Goal: Register for event/course

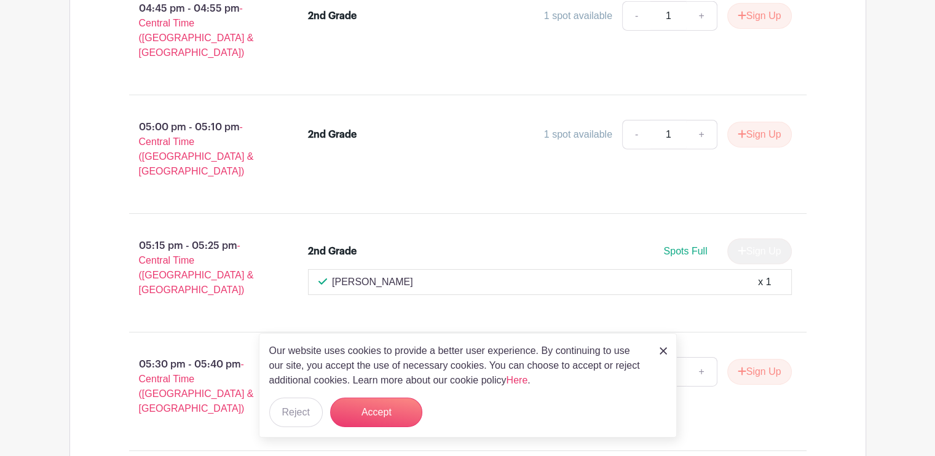
scroll to position [13825, 0]
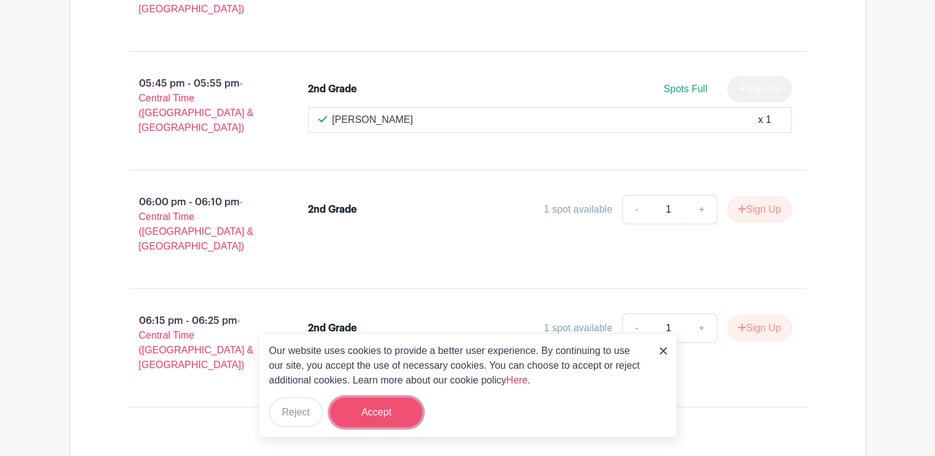
click at [396, 411] on button "Accept" at bounding box center [376, 412] width 92 height 29
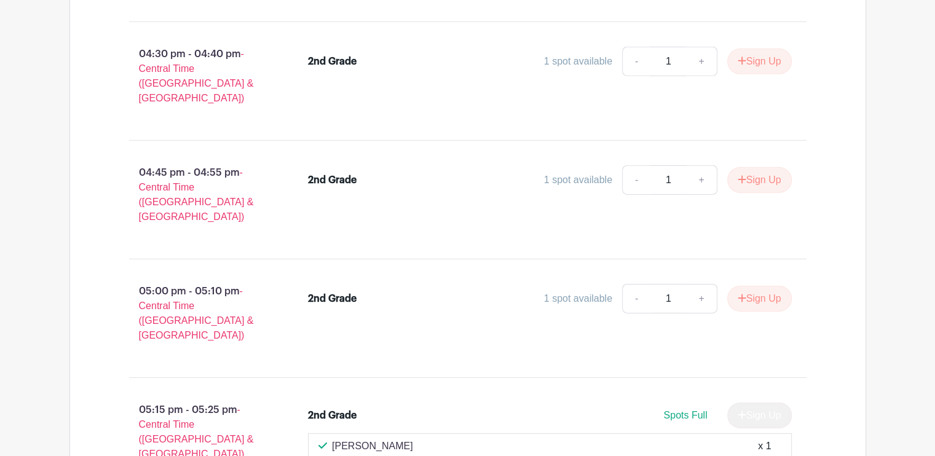
scroll to position [15007, 0]
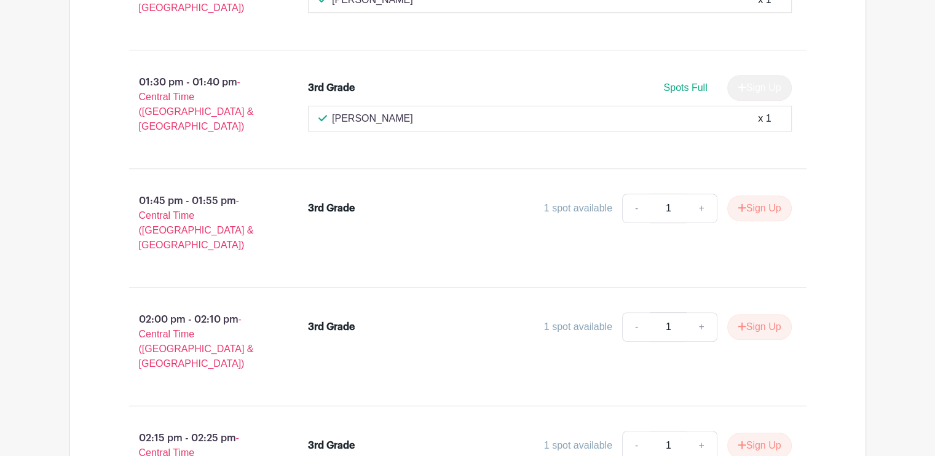
scroll to position [14737, 0]
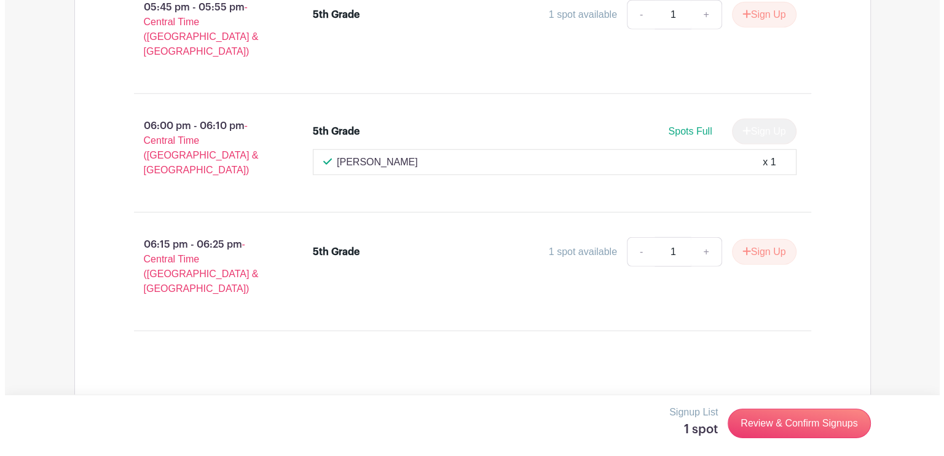
scroll to position [22156, 0]
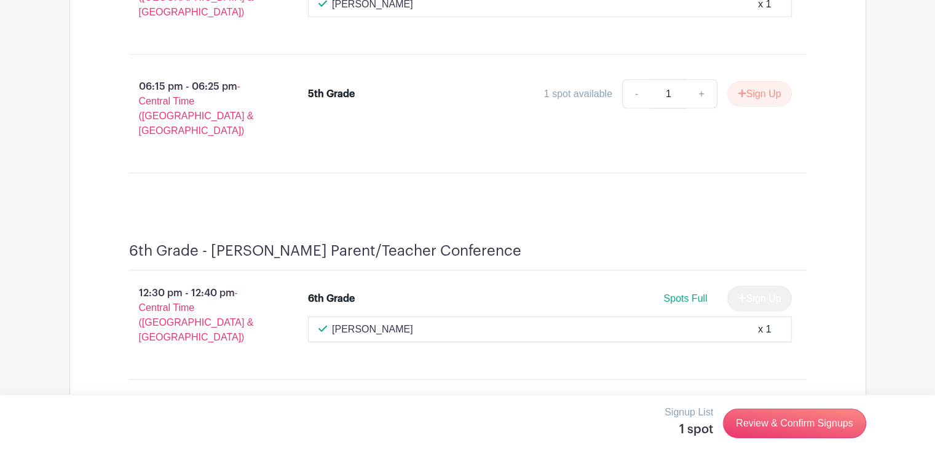
drag, startPoint x: 761, startPoint y: 81, endPoint x: 794, endPoint y: 69, distance: 34.6
click at [784, 415] on link "Review & Confirm Signups" at bounding box center [794, 423] width 143 height 29
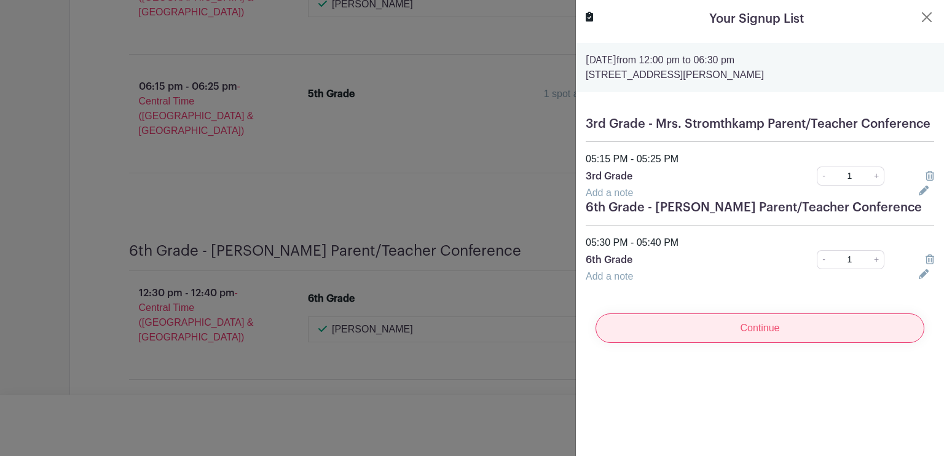
click at [723, 337] on input "Continue" at bounding box center [760, 327] width 329 height 29
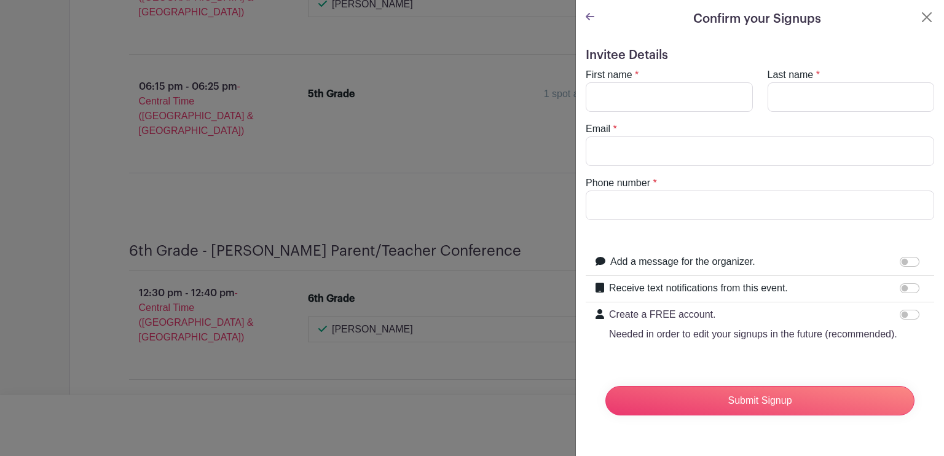
click at [584, 14] on turbo-frame "Confirm your Signups Invitee Details First name * Last name * Email * Phone num…" at bounding box center [760, 222] width 368 height 445
click at [588, 16] on icon at bounding box center [590, 16] width 9 height 7
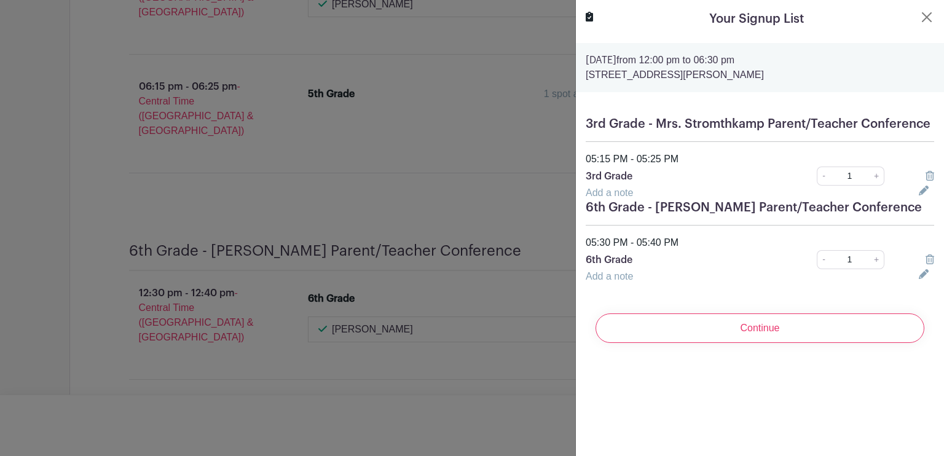
click at [919, 195] on icon at bounding box center [924, 191] width 10 height 10
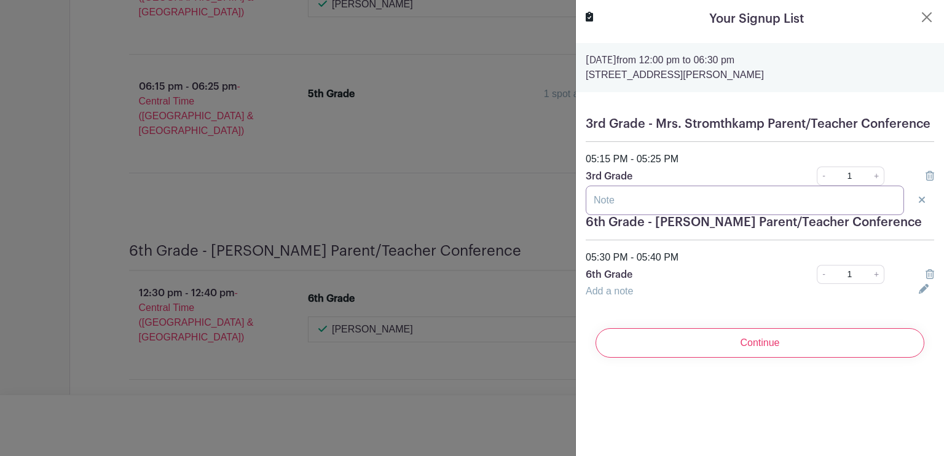
click at [772, 215] on input "text" at bounding box center [745, 200] width 318 height 29
type input "[PERSON_NAME]"
click at [919, 294] on icon at bounding box center [924, 289] width 10 height 10
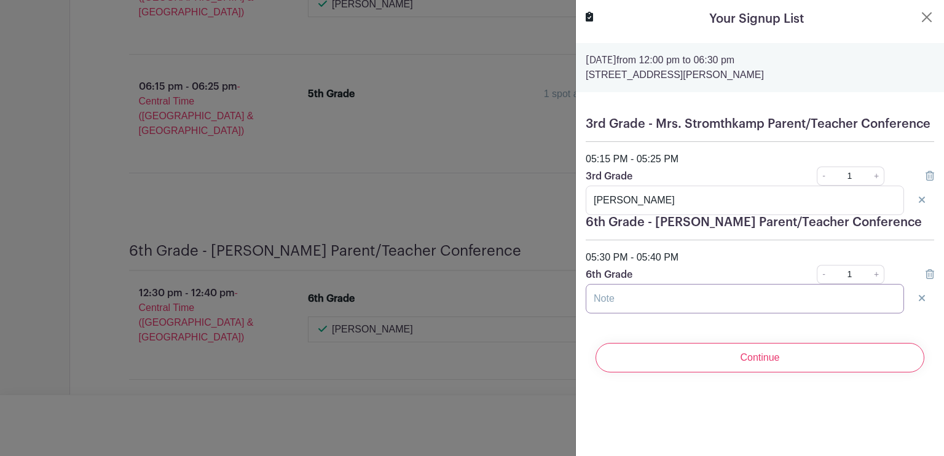
click at [702, 313] on input "text" at bounding box center [745, 298] width 318 height 29
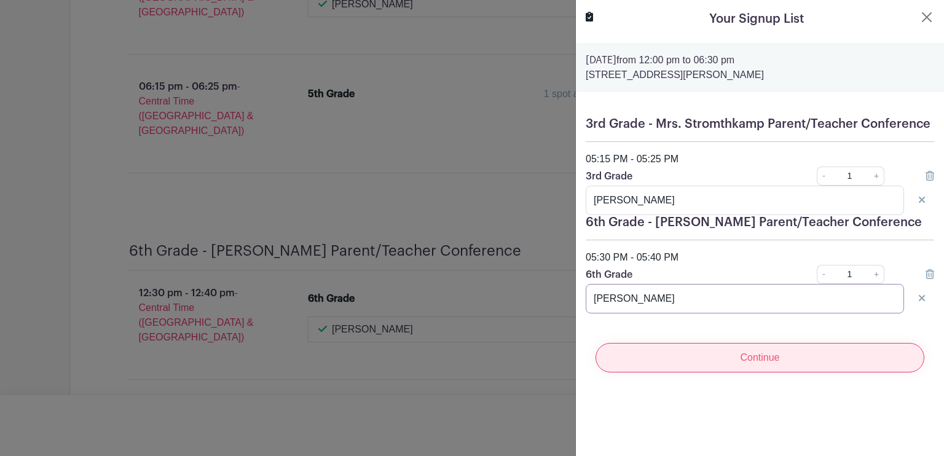
type input "[PERSON_NAME]"
click at [736, 363] on input "Continue" at bounding box center [760, 357] width 329 height 29
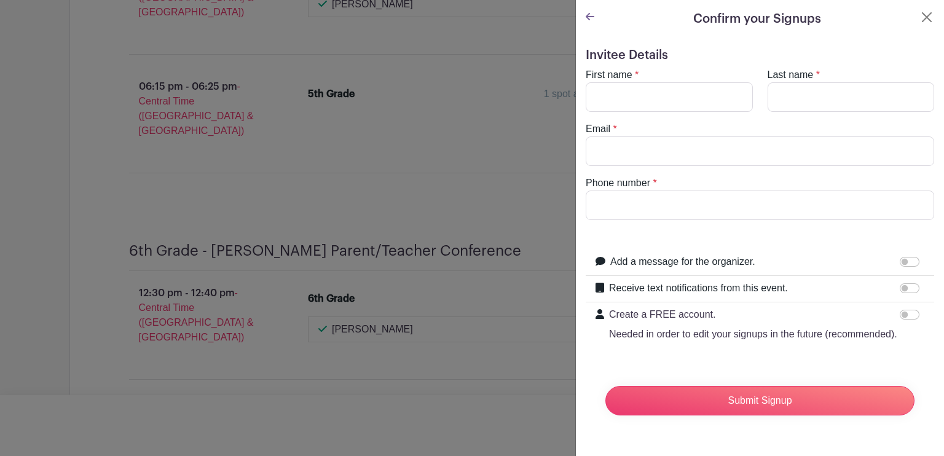
click at [669, 81] on div "First name *" at bounding box center [669, 90] width 182 height 44
click at [670, 101] on input "First name" at bounding box center [669, 96] width 167 height 29
type input "[PERSON_NAME]"
type input "[EMAIL_ADDRESS][DOMAIN_NAME]"
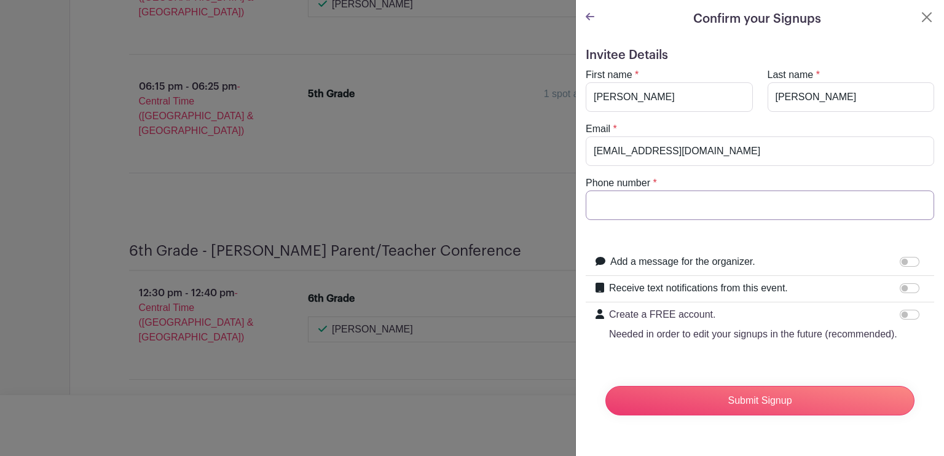
type input "6365843315"
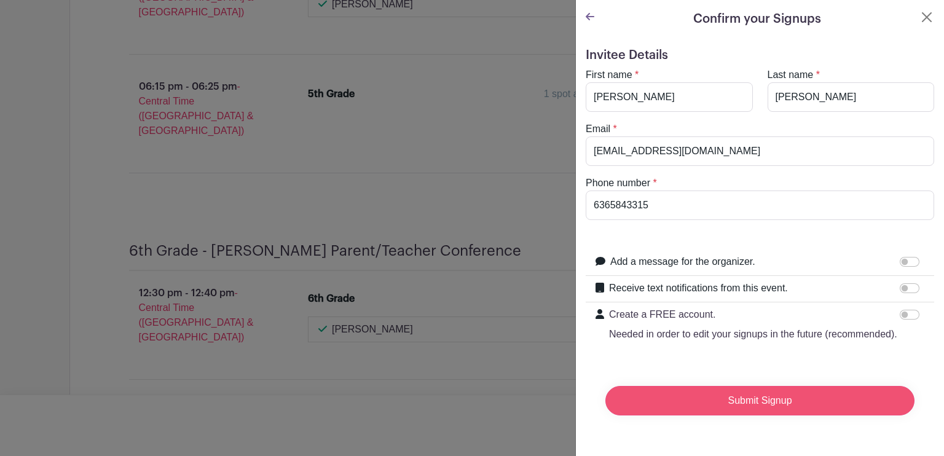
click at [733, 415] on input "Submit Signup" at bounding box center [759, 400] width 309 height 29
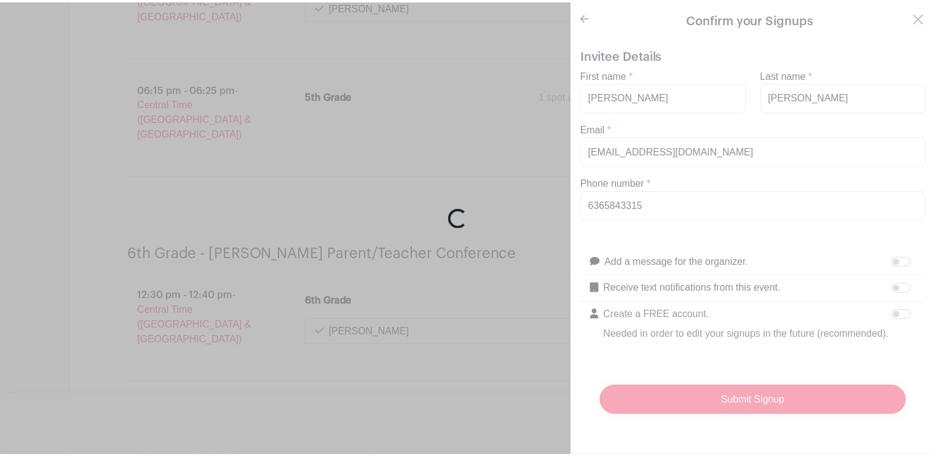
scroll to position [22171, 0]
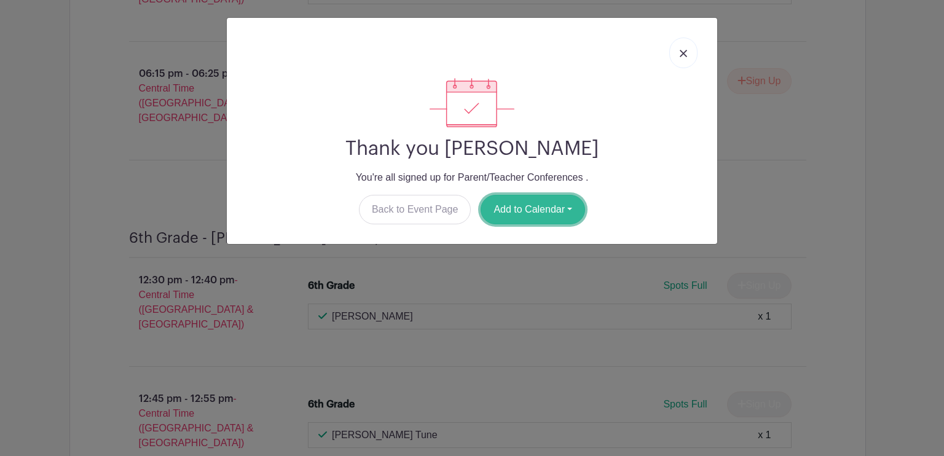
click at [521, 206] on button "Add to Calendar" at bounding box center [533, 209] width 104 height 29
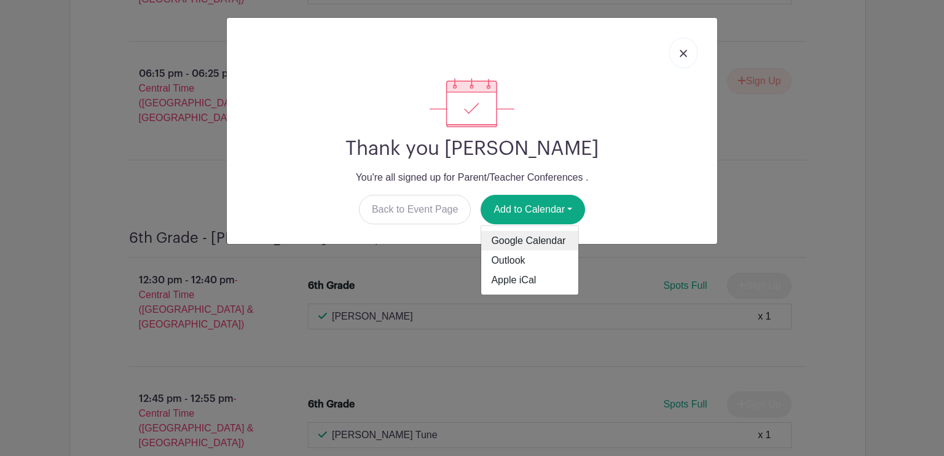
click at [521, 240] on link "Google Calendar" at bounding box center [529, 241] width 97 height 20
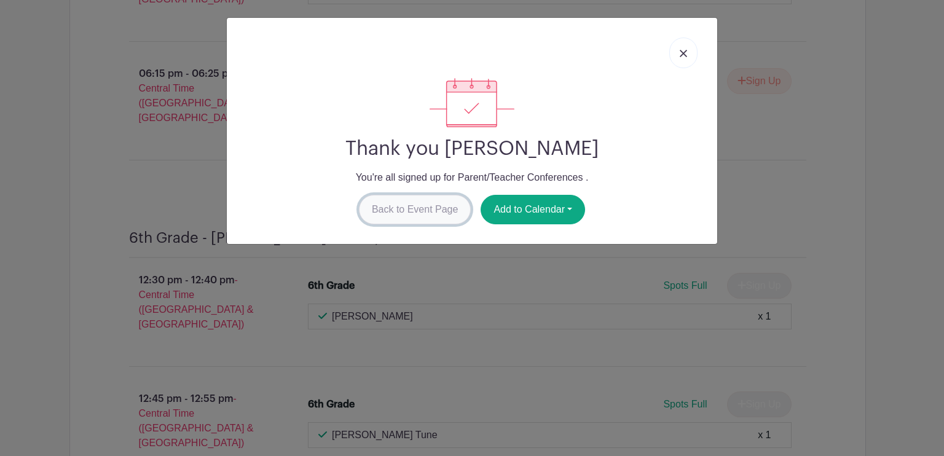
click at [432, 211] on link "Back to Event Page" at bounding box center [415, 209] width 112 height 29
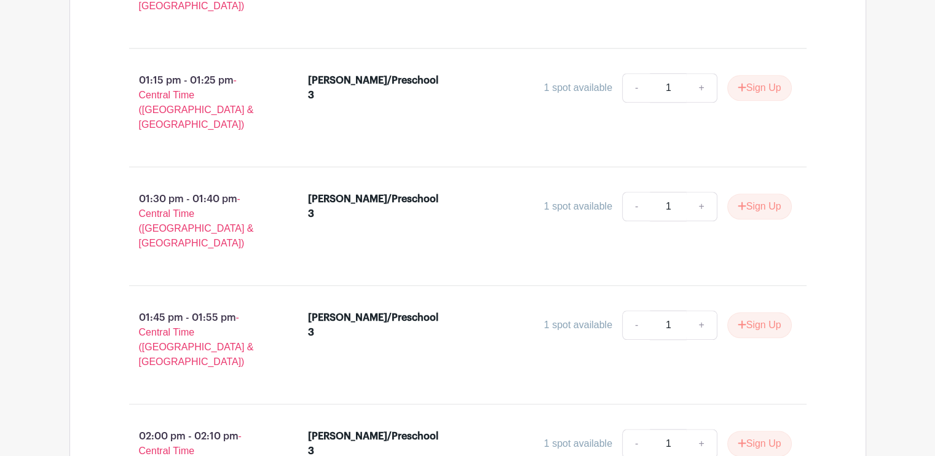
scroll to position [0, 0]
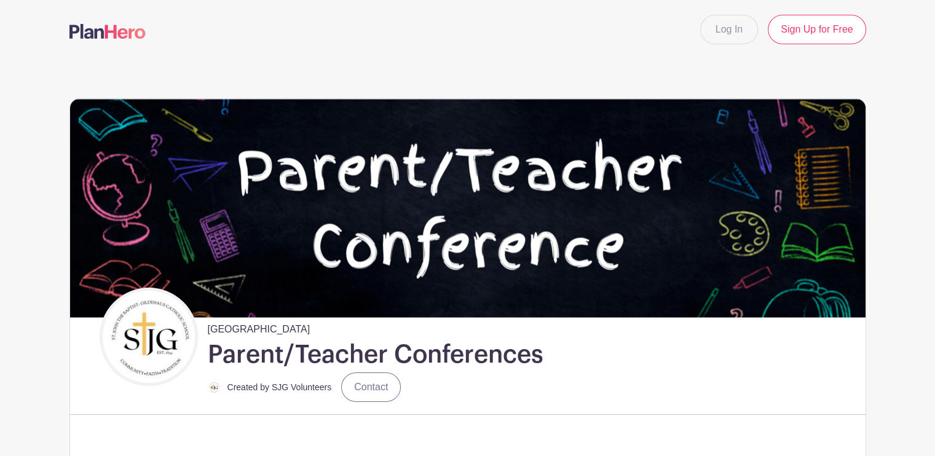
click at [119, 28] on img at bounding box center [107, 31] width 76 height 15
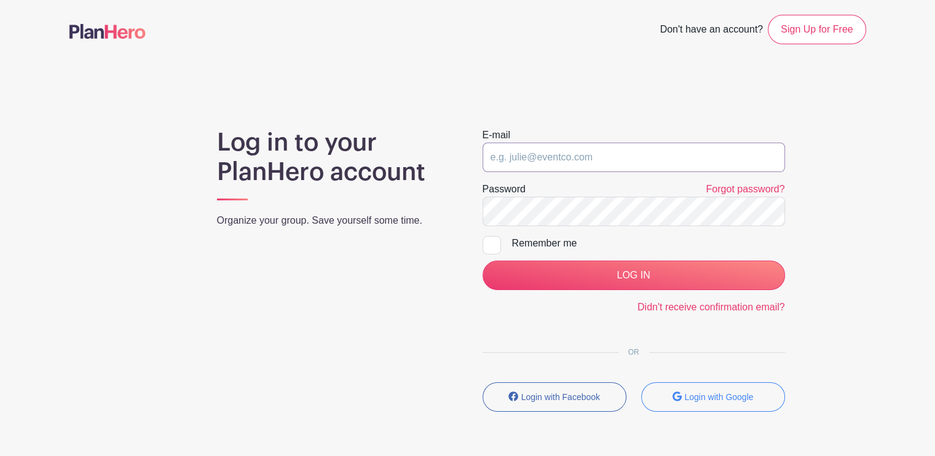
click at [575, 159] on input "email" at bounding box center [633, 157] width 302 height 29
type input "[EMAIL_ADDRESS][DOMAIN_NAME]"
